Goal: Transaction & Acquisition: Obtain resource

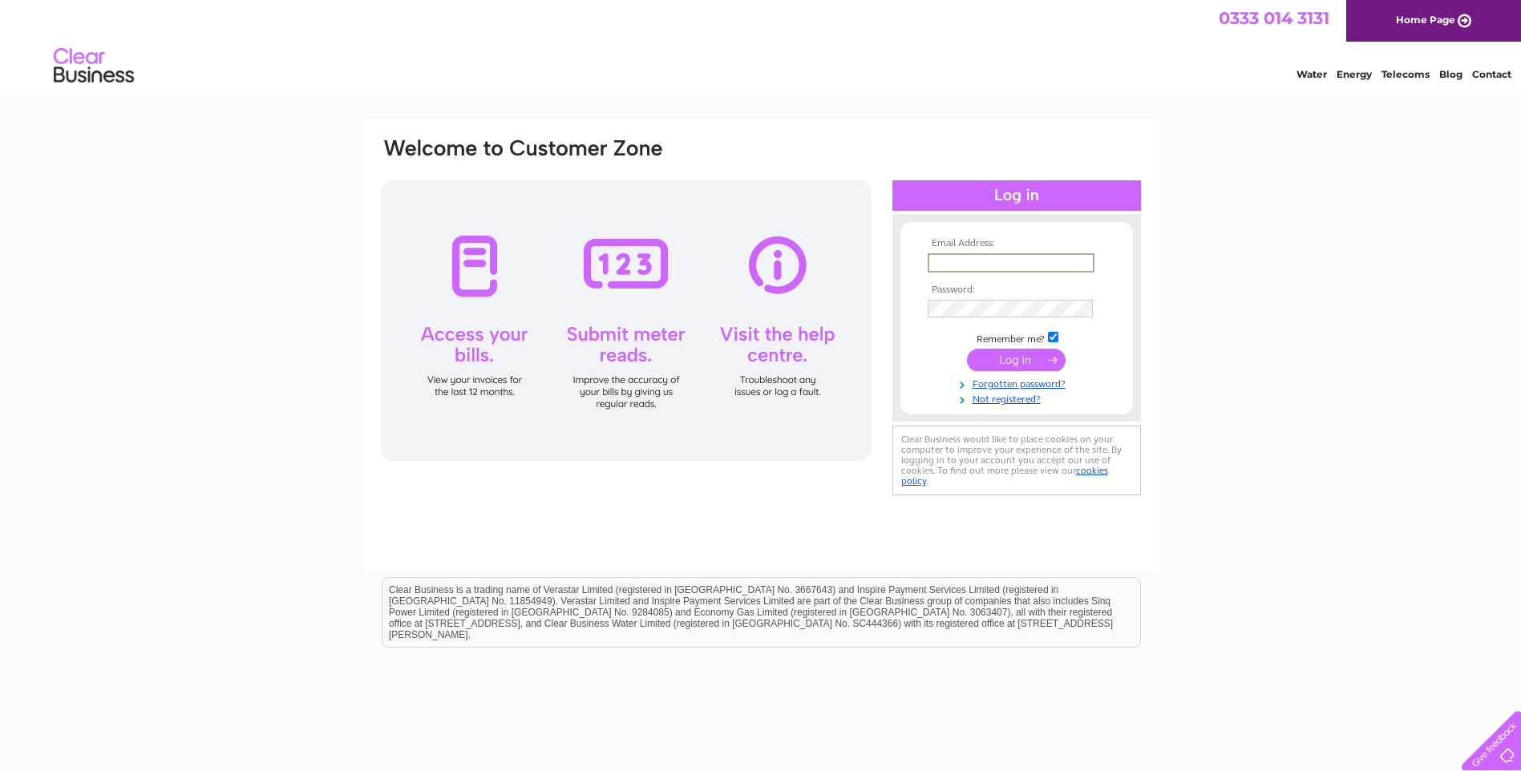
click at [940, 260] on input "text" at bounding box center [1010, 262] width 167 height 19
type input "[EMAIL_ADDRESS][DOMAIN_NAME]"
click at [1015, 354] on input "submit" at bounding box center [1016, 360] width 99 height 22
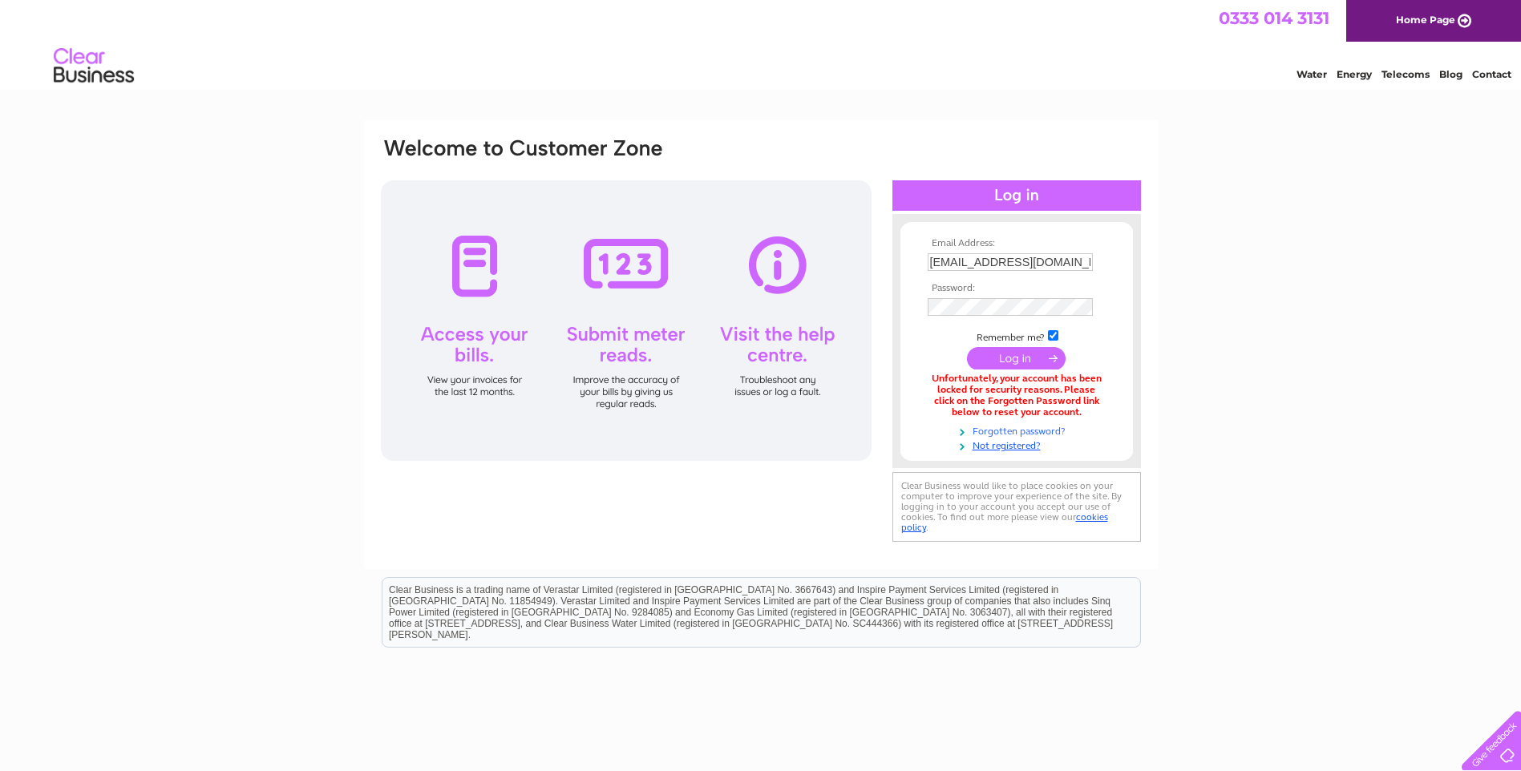
click at [1024, 429] on link "Forgotten password?" at bounding box center [1018, 429] width 182 height 15
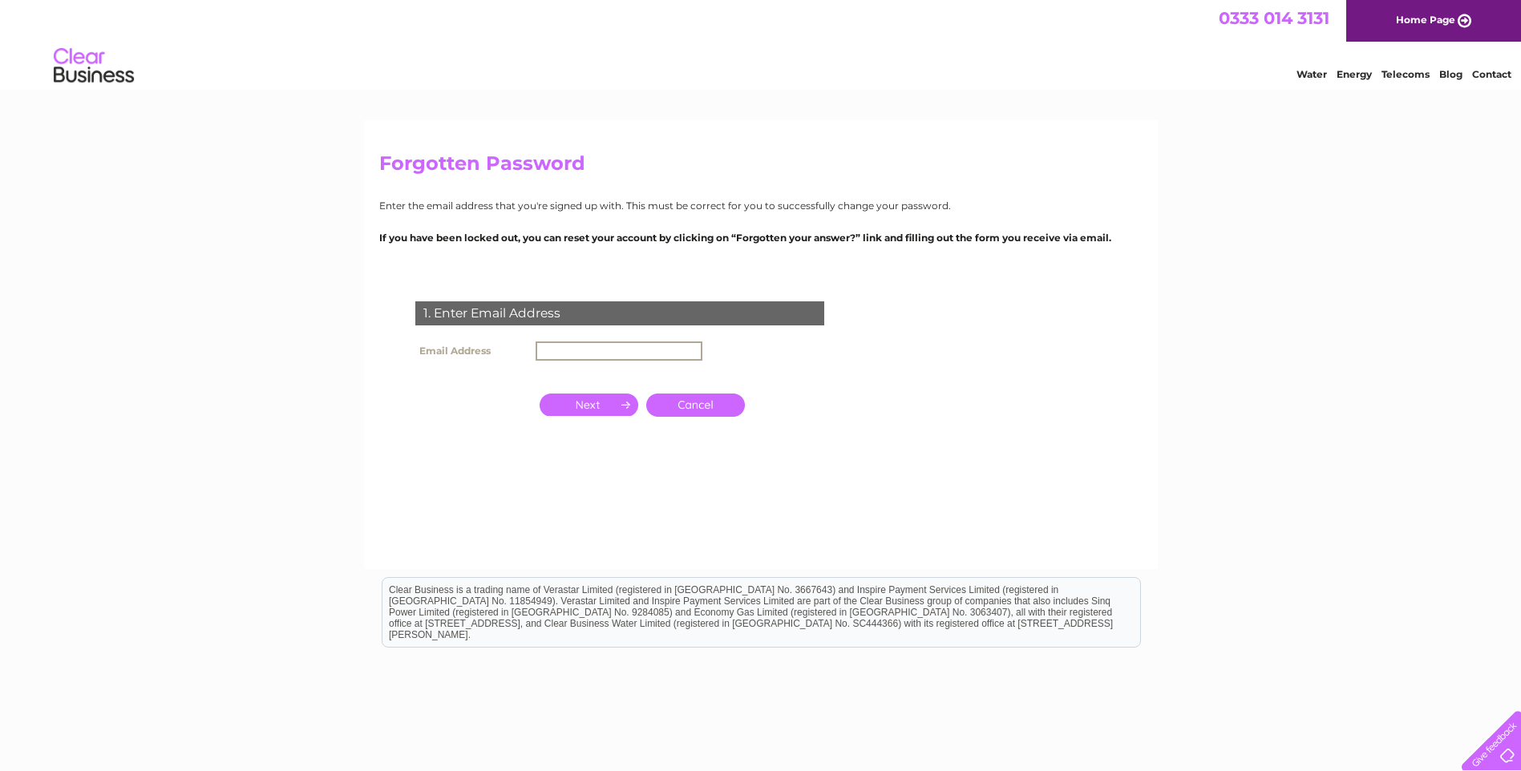
click at [580, 345] on input "text" at bounding box center [618, 350] width 167 height 19
type input "[EMAIL_ADDRESS][DOMAIN_NAME]"
click at [584, 408] on input "button" at bounding box center [588, 403] width 99 height 22
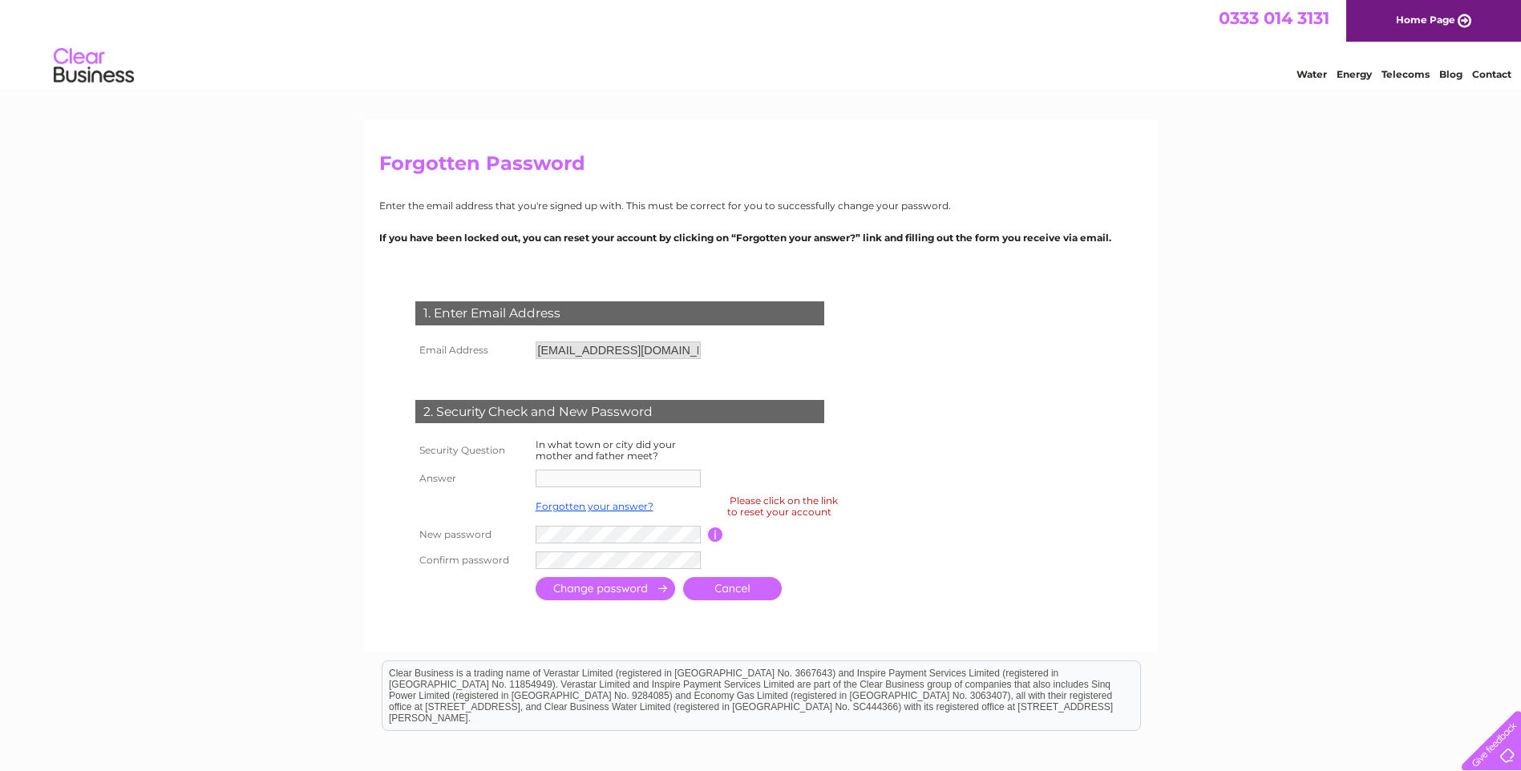
click at [809, 503] on div "Please click on the link to reset your account" at bounding box center [782, 506] width 111 height 28
click at [775, 511] on div "Please click on the link to reset your account" at bounding box center [782, 506] width 111 height 28
drag, startPoint x: 577, startPoint y: 484, endPoint x: 503, endPoint y: 457, distance: 79.4
click at [503, 457] on th "Security Question" at bounding box center [471, 450] width 120 height 30
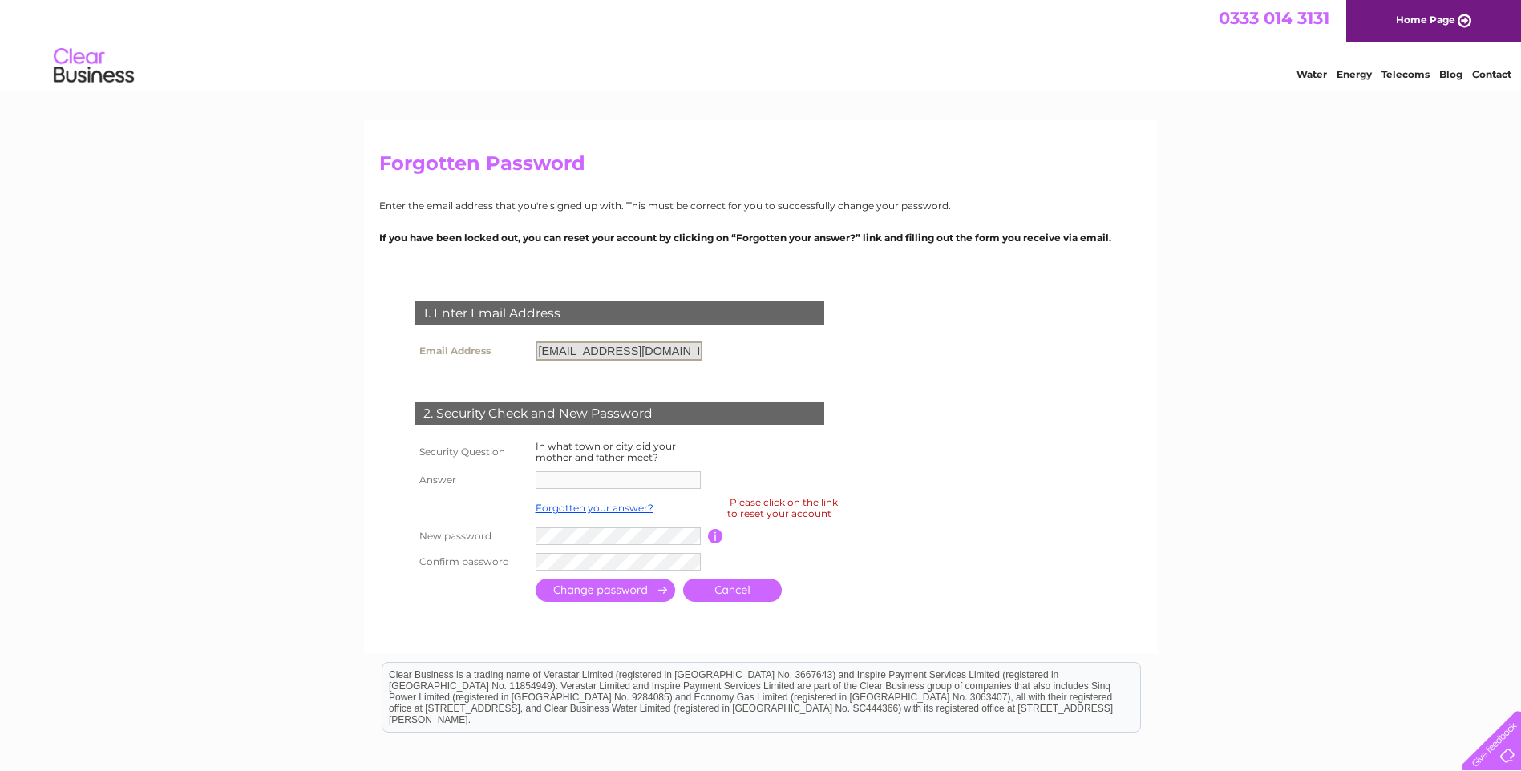
click at [673, 350] on input "[EMAIL_ADDRESS][DOMAIN_NAME]" at bounding box center [618, 350] width 167 height 19
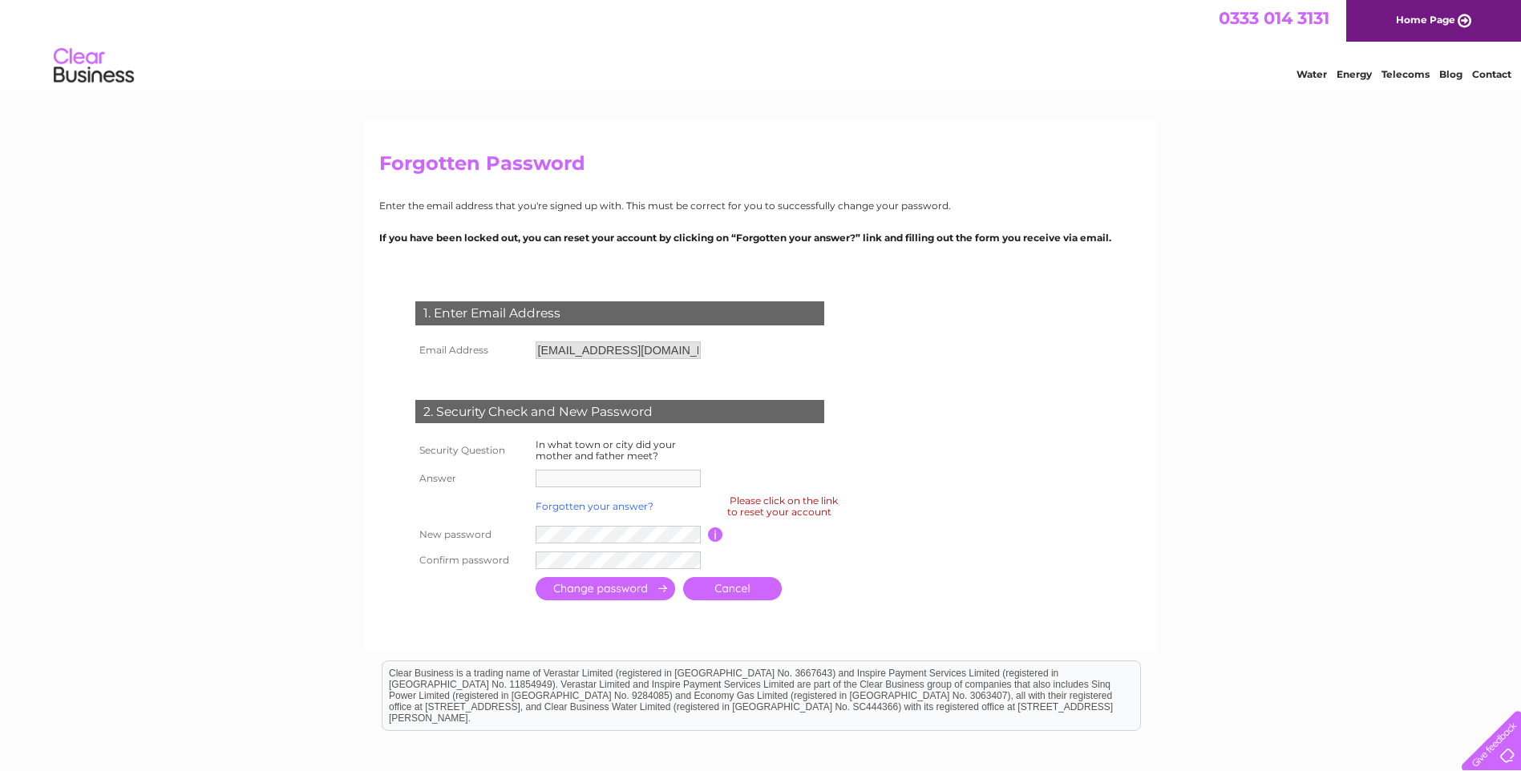
click at [624, 505] on link "Forgotten your answer?" at bounding box center [594, 506] width 118 height 12
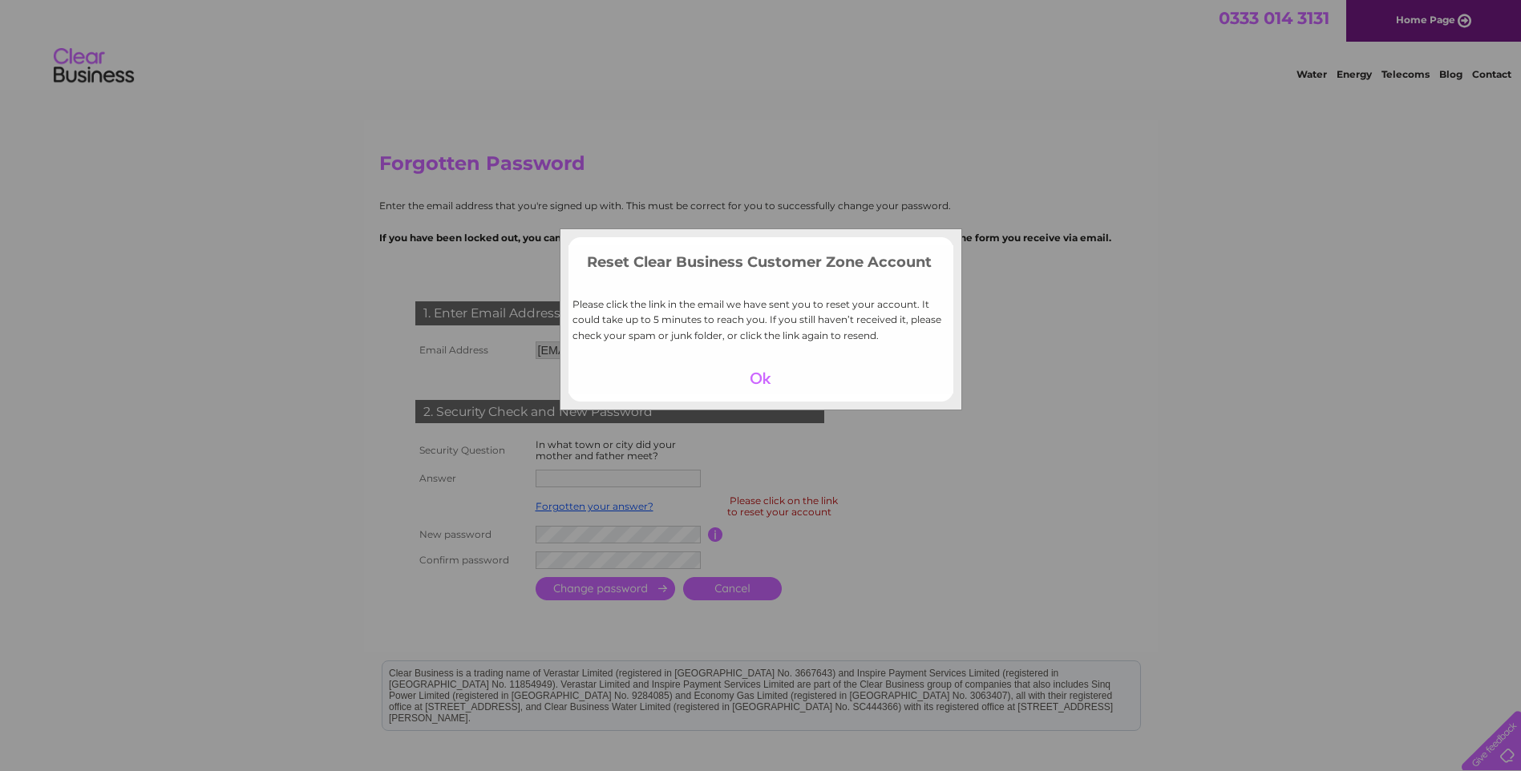
click at [760, 377] on div at bounding box center [760, 378] width 99 height 22
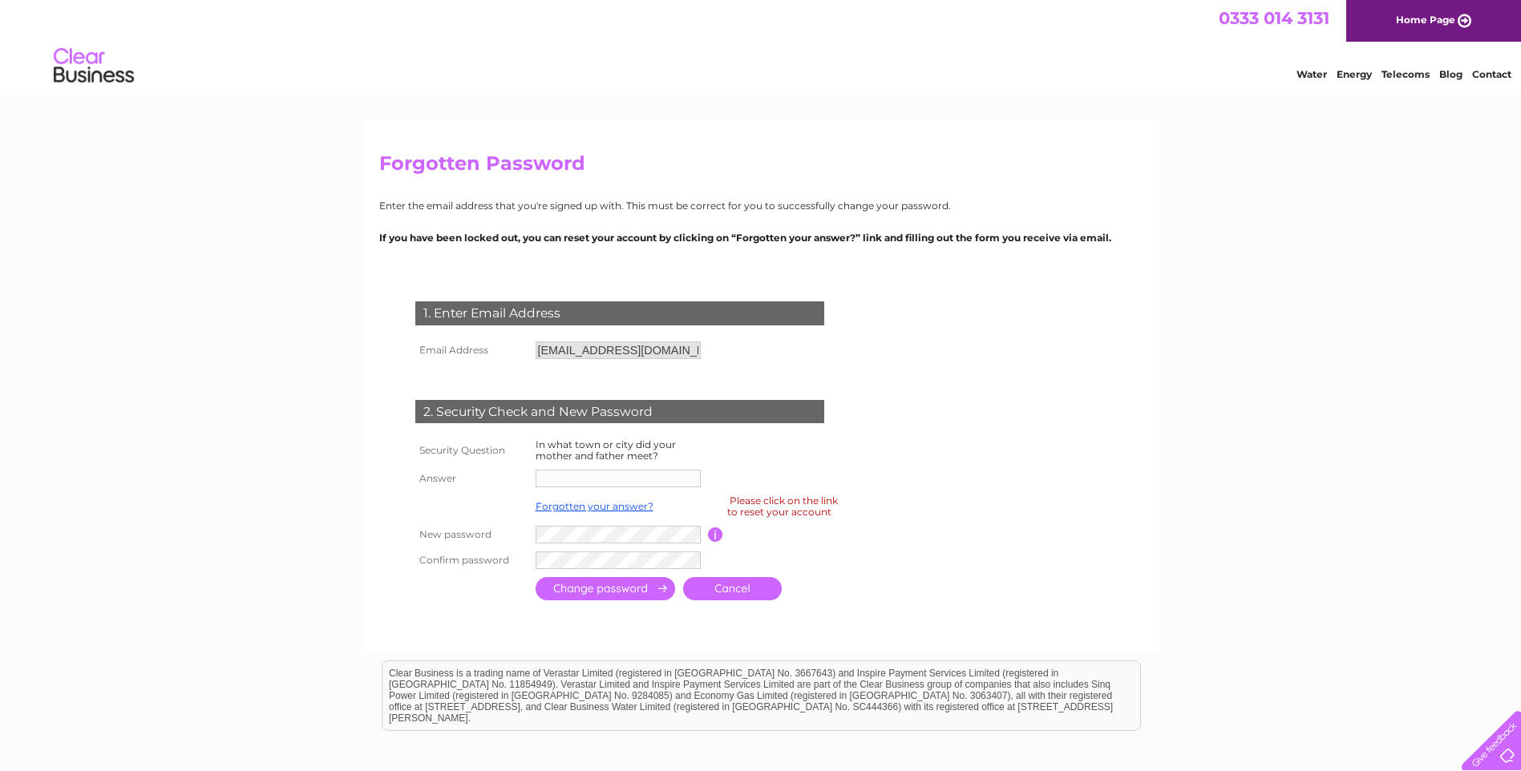
click at [721, 547] on td at bounding box center [691, 560] width 320 height 26
click at [750, 515] on div "Please click on the link to reset your account" at bounding box center [782, 506] width 111 height 28
click at [733, 588] on link "Cancel" at bounding box center [732, 588] width 99 height 23
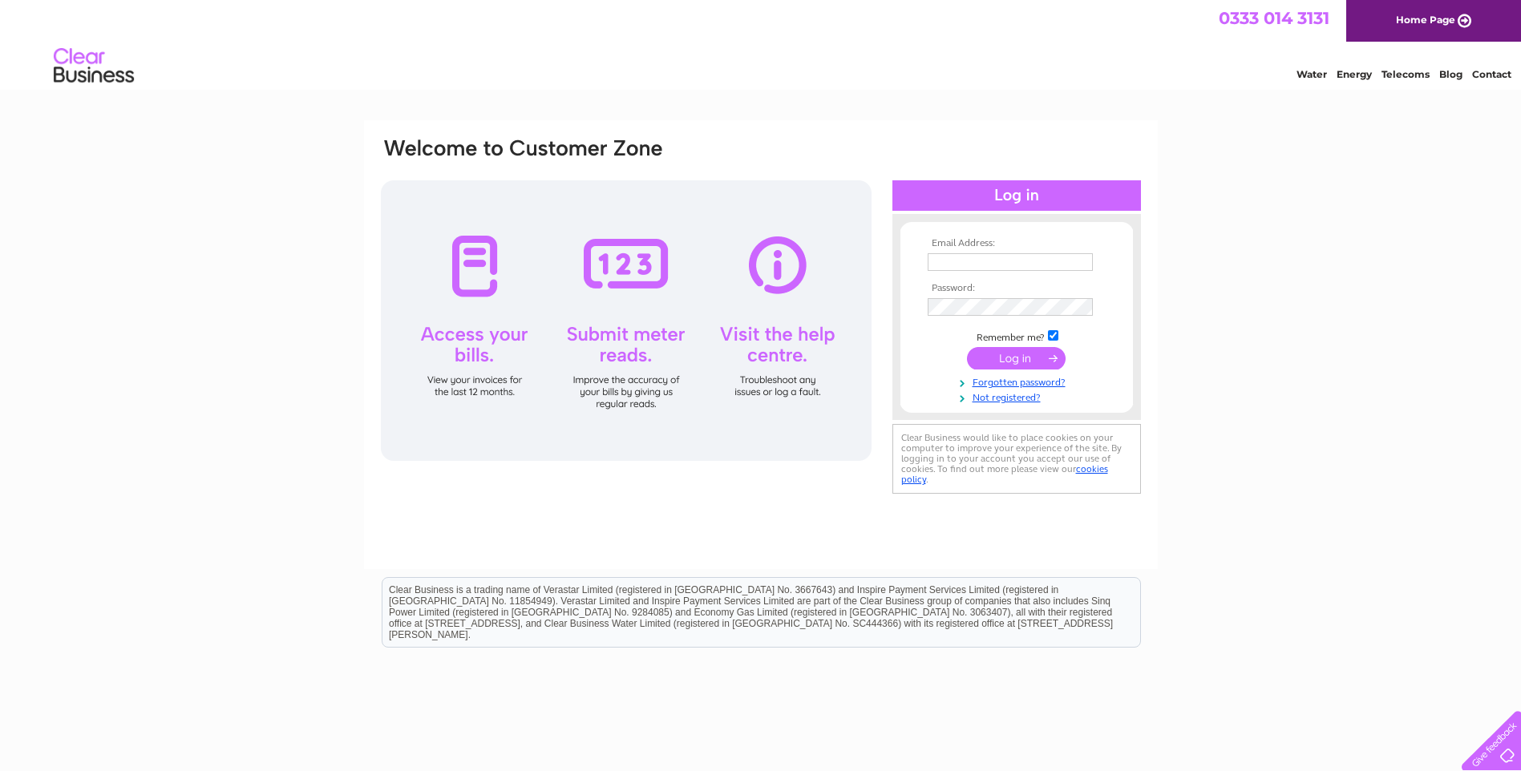
click at [944, 265] on input "text" at bounding box center [1009, 262] width 165 height 18
type input "[EMAIL_ADDRESS][DOMAIN_NAME]"
click at [1053, 341] on td "Remember me?" at bounding box center [1016, 337] width 186 height 16
click at [1053, 335] on input "checkbox" at bounding box center [1053, 335] width 10 height 10
checkbox input "false"
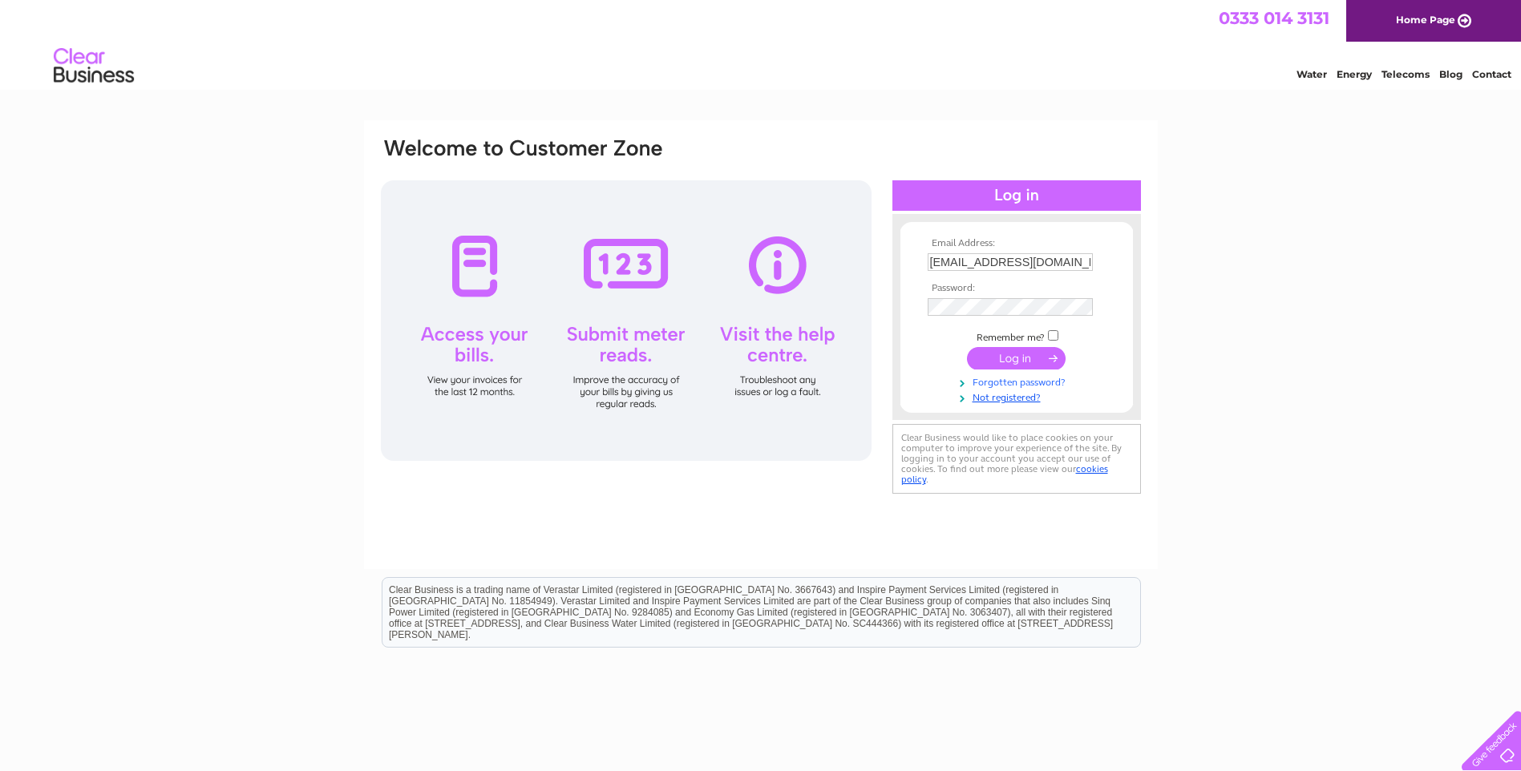
click at [1000, 382] on link "Forgotten password?" at bounding box center [1018, 381] width 182 height 15
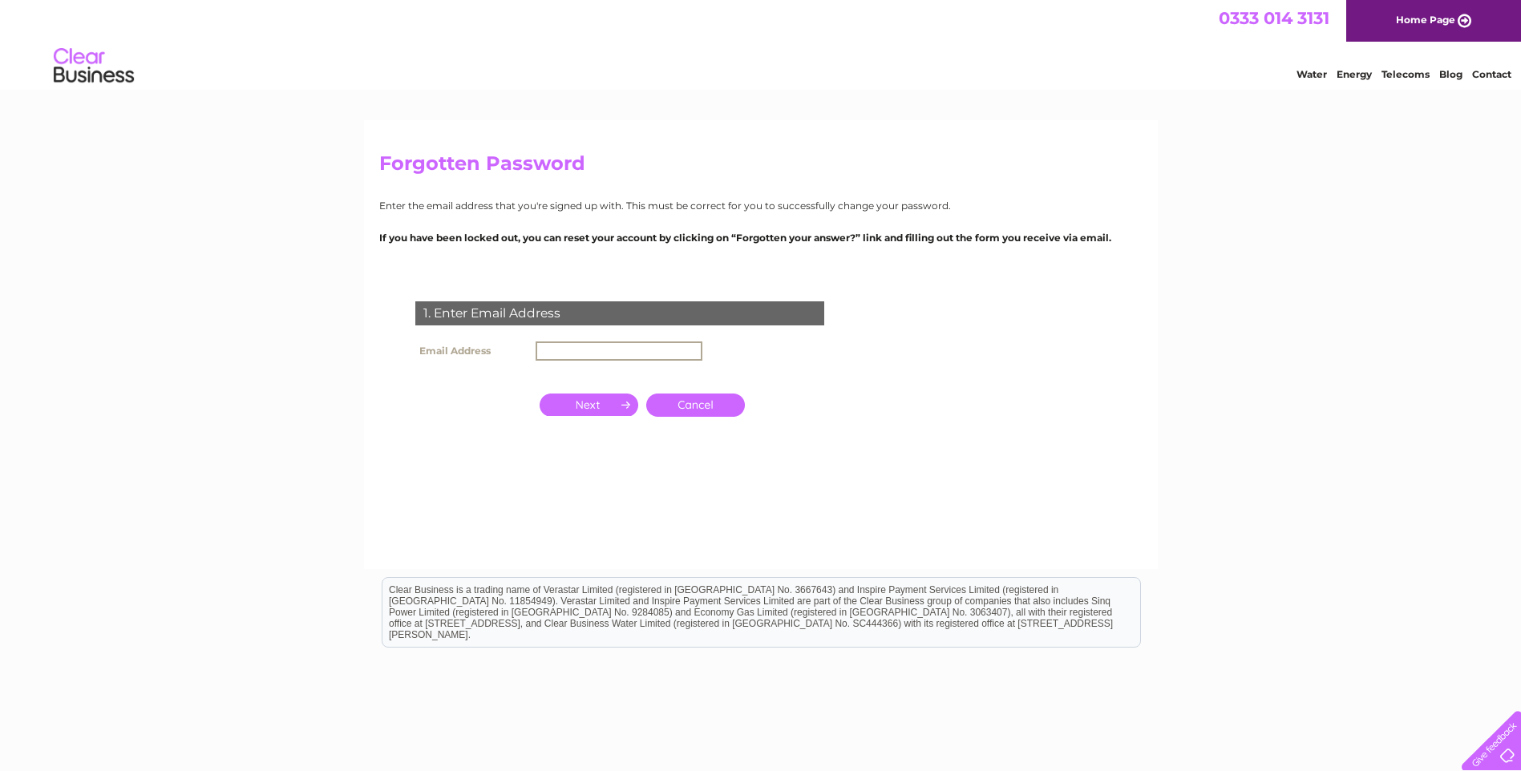
click at [613, 349] on input "text" at bounding box center [618, 350] width 167 height 19
type input "[EMAIL_ADDRESS][DOMAIN_NAME]"
click at [613, 411] on input "button" at bounding box center [588, 403] width 99 height 22
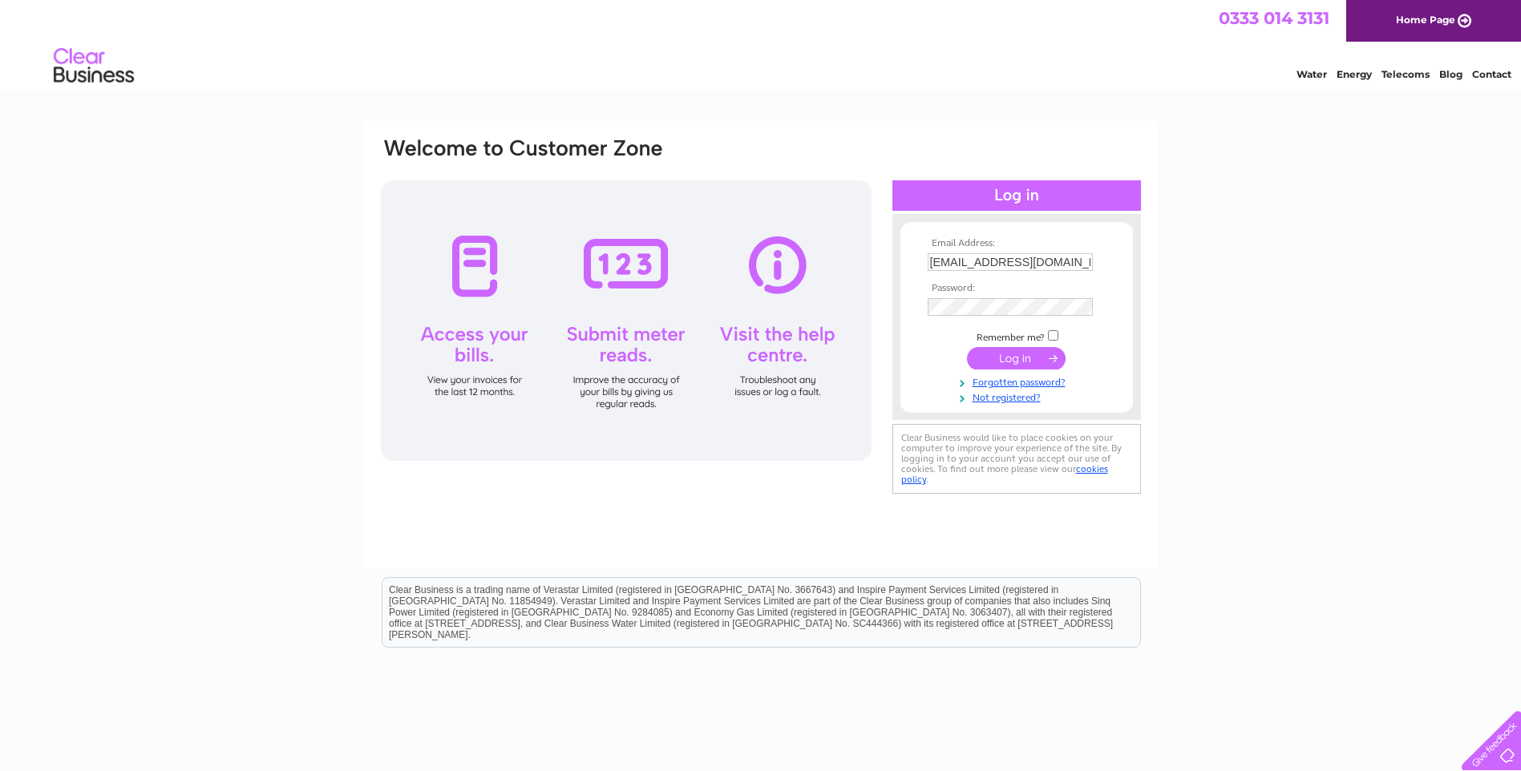
click at [1001, 362] on input "submit" at bounding box center [1016, 358] width 99 height 22
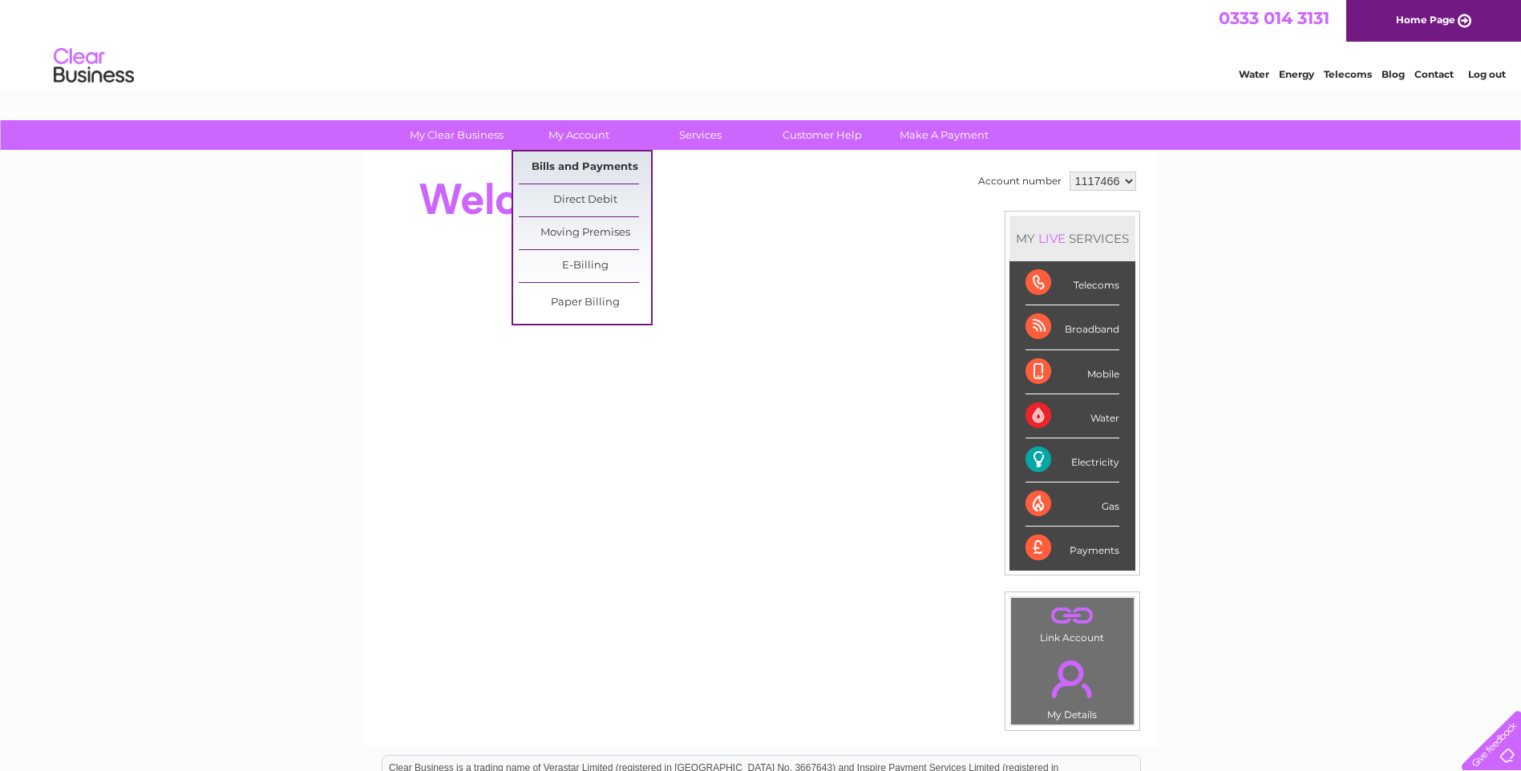
click at [579, 166] on link "Bills and Payments" at bounding box center [585, 167] width 132 height 32
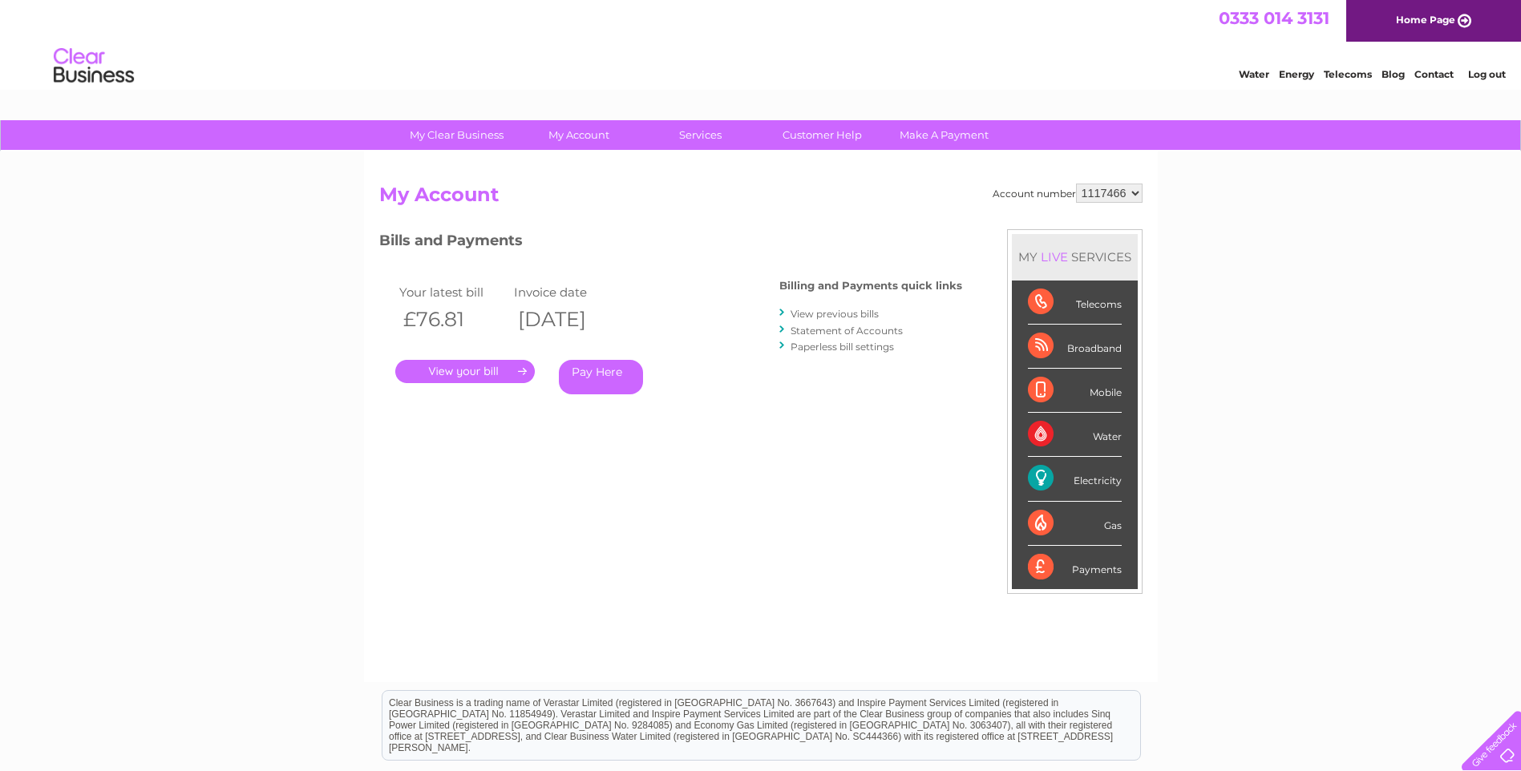
click at [476, 374] on link "." at bounding box center [464, 371] width 139 height 23
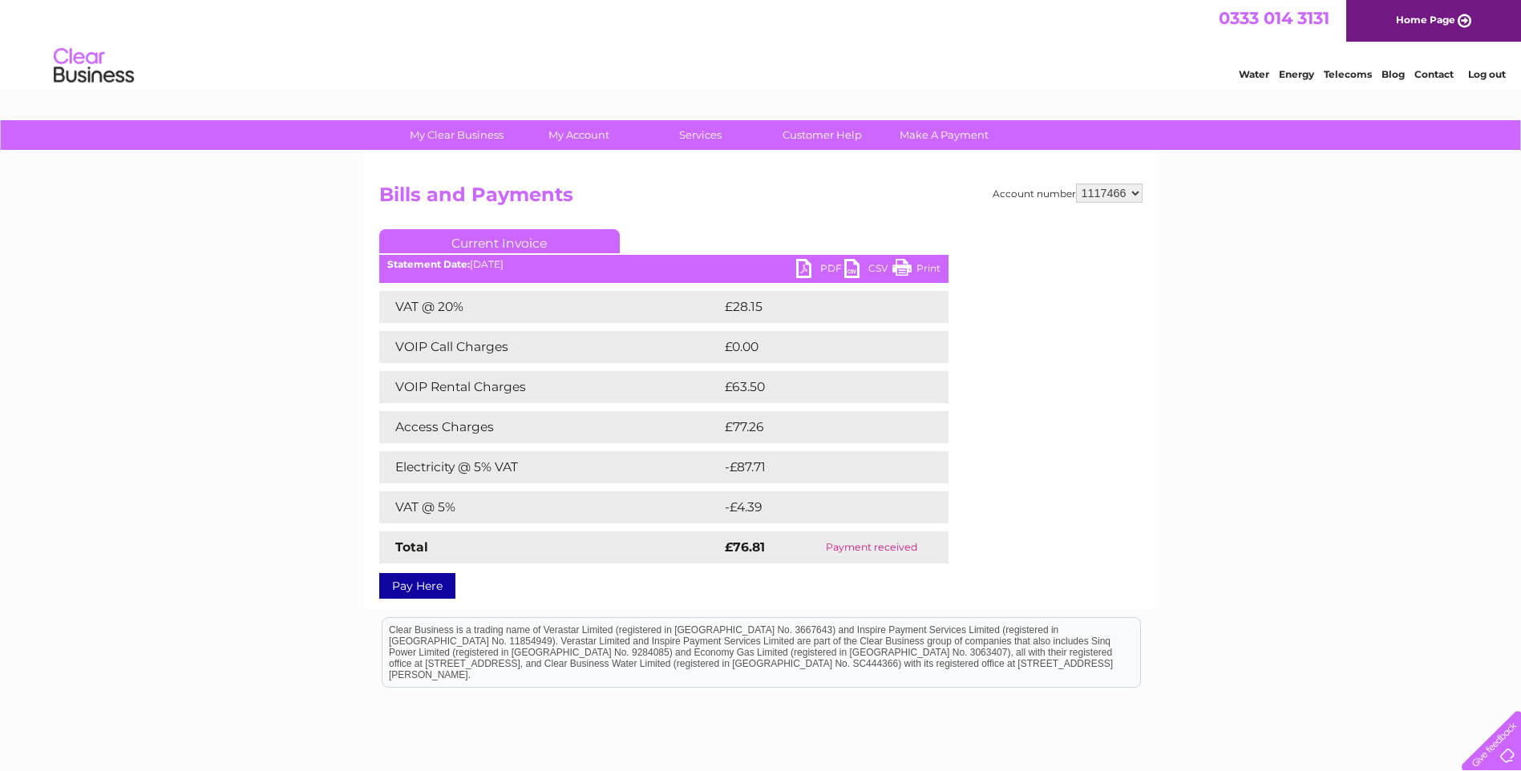
click at [825, 261] on link "PDF" at bounding box center [820, 270] width 48 height 23
